Goal: Task Accomplishment & Management: Use online tool/utility

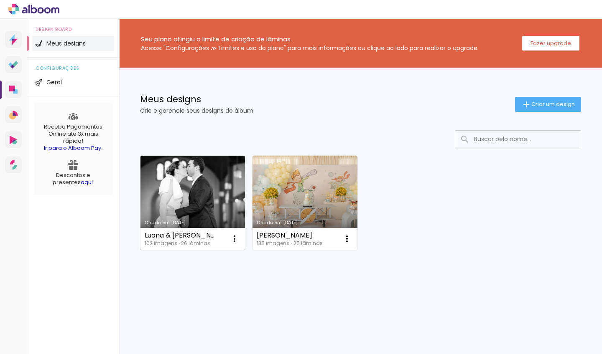
click at [191, 233] on div "Luana & [PERSON_NAME]" at bounding box center [181, 235] width 73 height 7
click at [232, 240] on iron-icon at bounding box center [234, 239] width 10 height 10
click at [186, 263] on paper-item "Abrir" at bounding box center [201, 258] width 84 height 17
